Goal: Task Accomplishment & Management: Complete application form

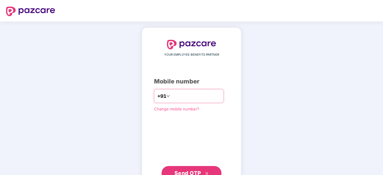
click at [171, 96] on input "number" at bounding box center [195, 96] width 49 height 10
type input "**********"
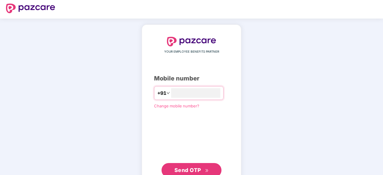
scroll to position [23, 0]
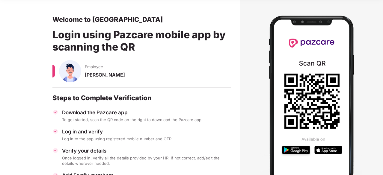
scroll to position [30, 0]
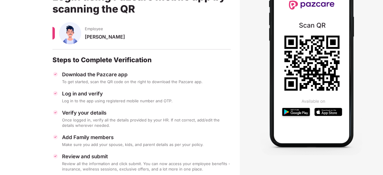
scroll to position [60, 0]
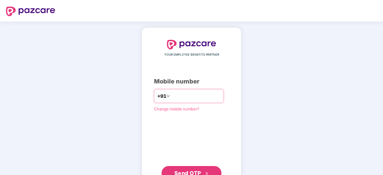
click at [181, 95] on input "number" at bounding box center [195, 96] width 49 height 10
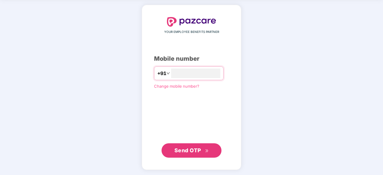
type input "**********"
click at [188, 148] on span "Send OTP" at bounding box center [187, 151] width 27 height 6
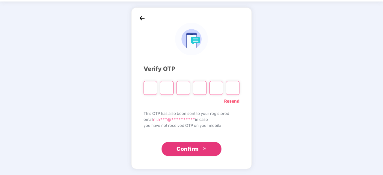
scroll to position [20, 0]
type input "*"
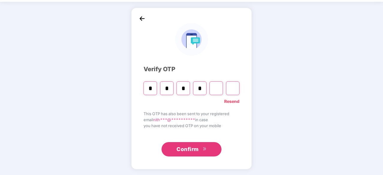
type input "*"
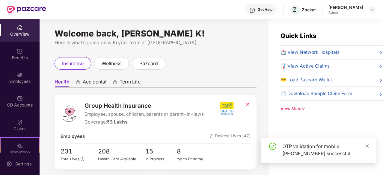
click at [364, 12] on div "Nithish Kumar K Admin" at bounding box center [351, 9] width 47 height 10
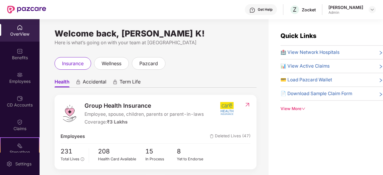
click at [201, 77] on ul "Health Accidental Term Life" at bounding box center [156, 82] width 202 height 12
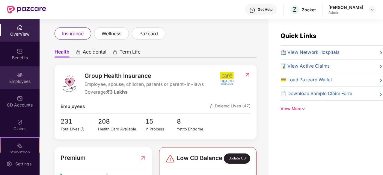
click at [14, 82] on div "Employees" at bounding box center [20, 82] width 40 height 6
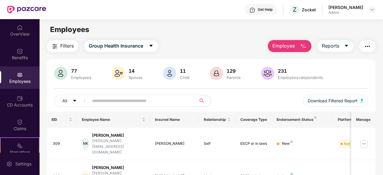
click at [282, 49] on span "Employee" at bounding box center [283, 45] width 22 height 7
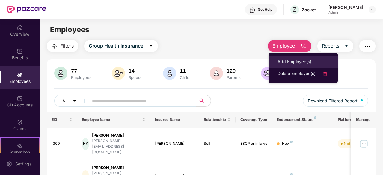
click at [283, 60] on div "Add Employee(s)" at bounding box center [295, 61] width 34 height 7
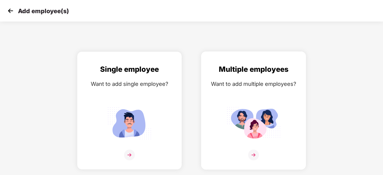
click at [227, 118] on img at bounding box center [254, 123] width 54 height 37
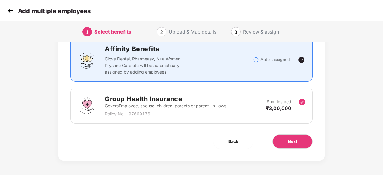
scroll to position [46, 0]
click at [286, 136] on button "Next" at bounding box center [292, 142] width 40 height 14
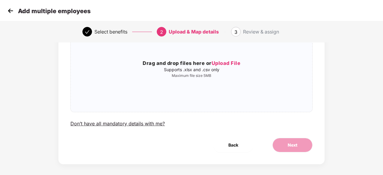
scroll to position [65, 0]
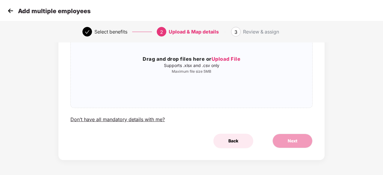
click at [224, 137] on button "Back" at bounding box center [233, 141] width 40 height 14
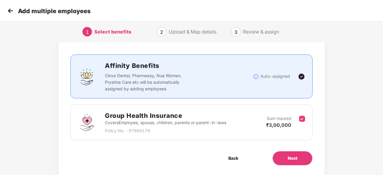
scroll to position [30, 0]
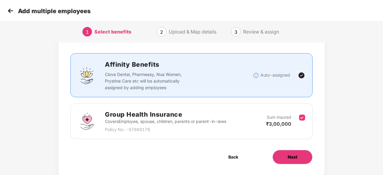
click at [287, 156] on button "Next" at bounding box center [292, 157] width 40 height 14
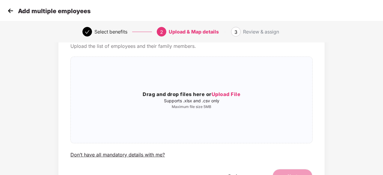
scroll to position [0, 0]
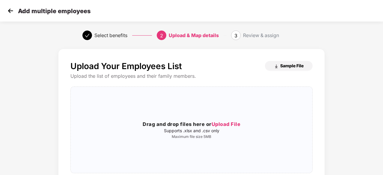
click at [287, 68] on span "Sample File" at bounding box center [291, 66] width 23 height 6
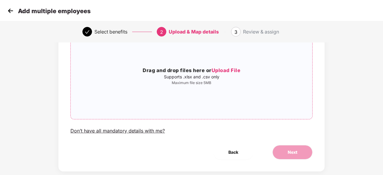
scroll to position [60, 0]
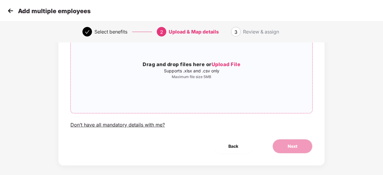
click at [221, 65] on span "Upload File" at bounding box center [226, 64] width 29 height 6
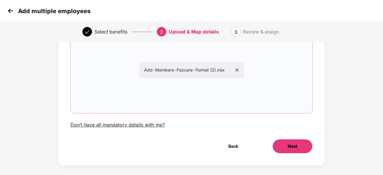
click at [279, 144] on button "Next" at bounding box center [292, 146] width 40 height 14
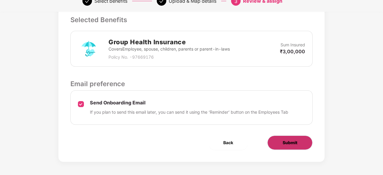
scroll to position [165, 0]
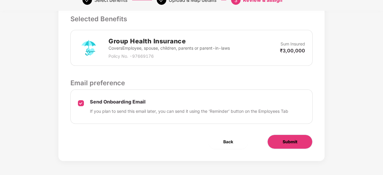
click at [287, 137] on button "Submit" at bounding box center [289, 142] width 45 height 14
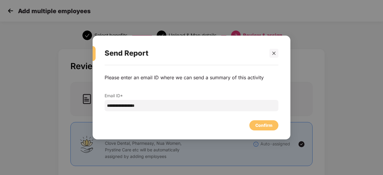
click at [256, 127] on div "Confirm" at bounding box center [263, 125] width 17 height 7
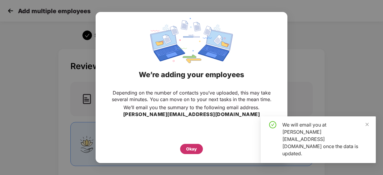
click at [194, 147] on div "Okay" at bounding box center [191, 149] width 11 height 7
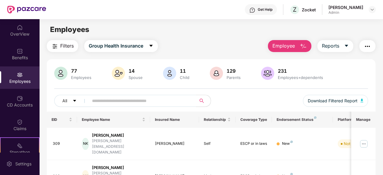
click at [238, 99] on div "All Download Filtered Report" at bounding box center [211, 103] width 314 height 17
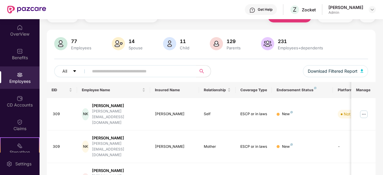
scroll to position [30, 0]
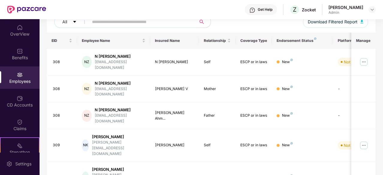
scroll to position [72, 0]
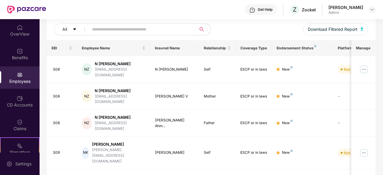
click at [266, 35] on div "All Download Filtered Report" at bounding box center [211, 31] width 314 height 17
drag, startPoint x: 284, startPoint y: 53, endPoint x: 247, endPoint y: 48, distance: 37.9
click at [247, 48] on tr "EID Employee Name Insured Name Relationship Coverage Type Endorsement Status Pl…" at bounding box center [242, 48] width 390 height 16
click at [261, 39] on div "All Download Filtered Report" at bounding box center [211, 31] width 314 height 17
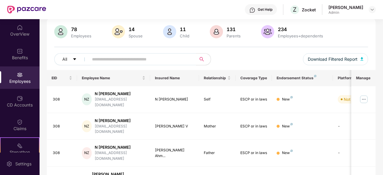
drag, startPoint x: 261, startPoint y: 54, endPoint x: 248, endPoint y: 52, distance: 13.7
click at [248, 52] on div "78 Employees 14 Spouse 11 Child [DEMOGRAPHIC_DATA] Parents 234 Employees+depend…" at bounding box center [211, 47] width 329 height 45
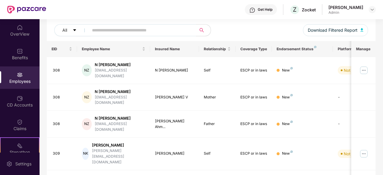
scroll to position [72, 0]
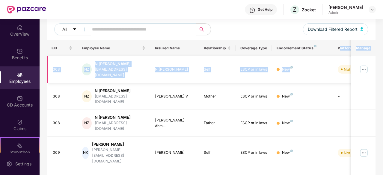
drag, startPoint x: 339, startPoint y: 55, endPoint x: 317, endPoint y: 56, distance: 22.2
click at [340, 68] on span "Not Verified" at bounding box center [353, 69] width 31 height 8
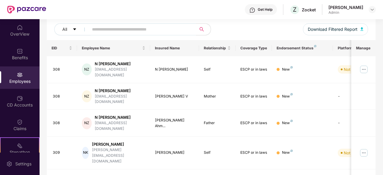
click at [230, 28] on div "All Download Filtered Report" at bounding box center [211, 31] width 314 height 17
click at [22, 80] on div "Employees" at bounding box center [20, 82] width 40 height 6
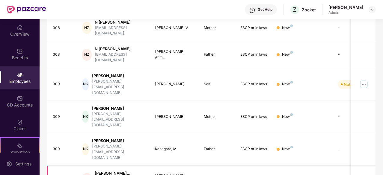
scroll to position [132, 0]
